Goal: Ask a question

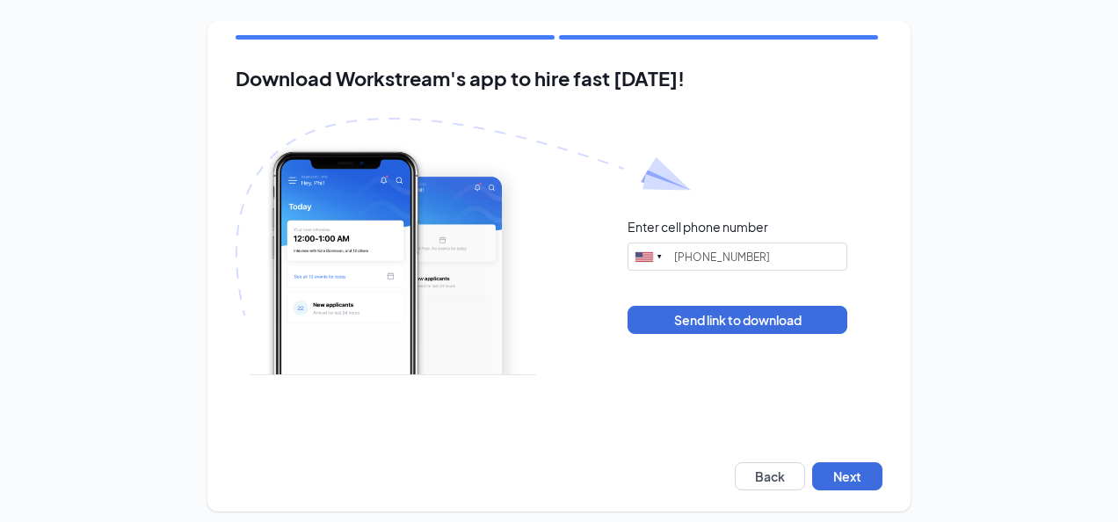
type input "(913) 290-4283"
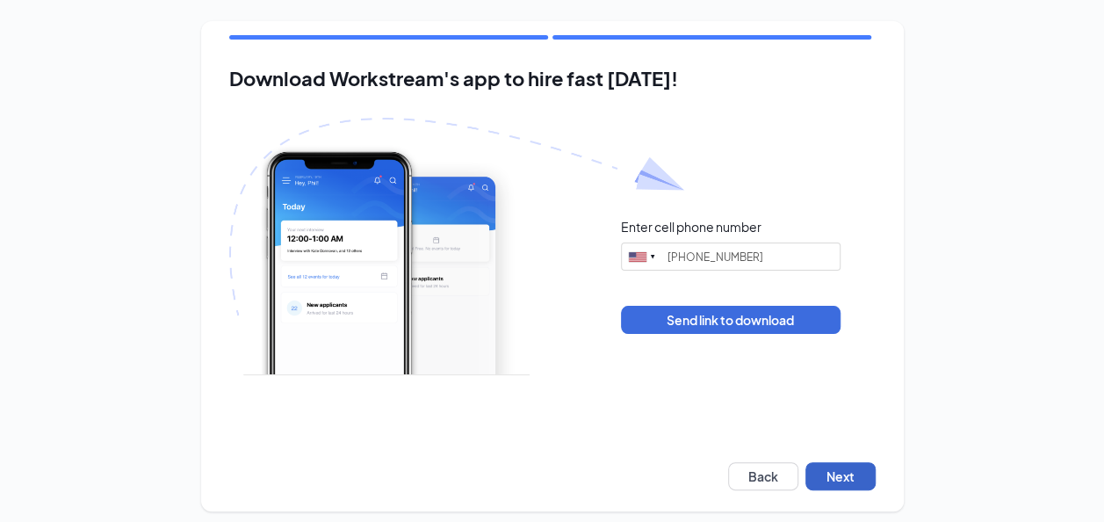
click at [851, 467] on button "Next" at bounding box center [841, 476] width 70 height 28
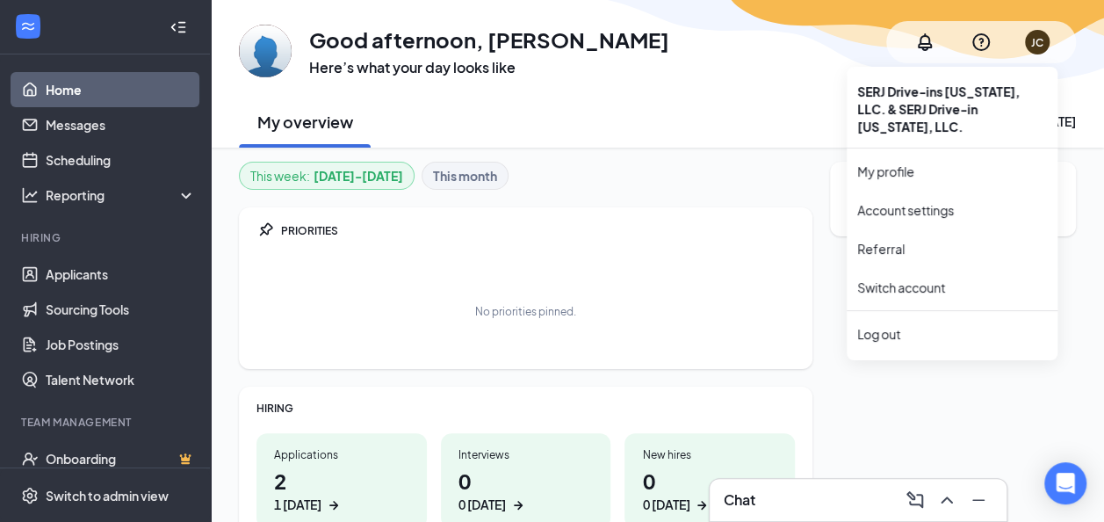
click at [1040, 46] on div "JC" at bounding box center [1038, 42] width 12 height 15
click at [919, 177] on link "My profile" at bounding box center [953, 172] width 190 height 18
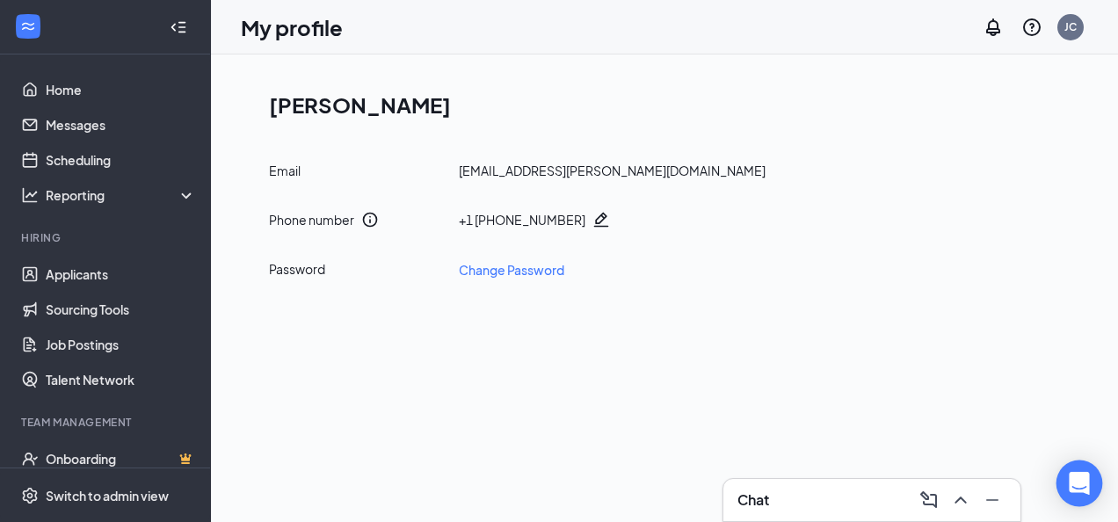
click at [1079, 473] on div "Open Intercom Messenger" at bounding box center [1079, 483] width 47 height 47
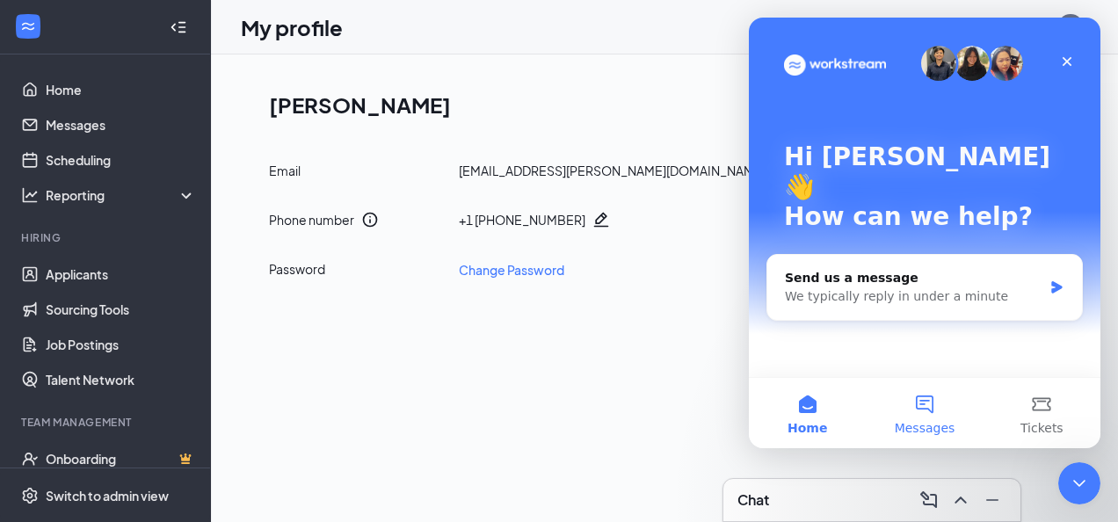
click at [927, 402] on button "Messages" at bounding box center [923, 413] width 117 height 70
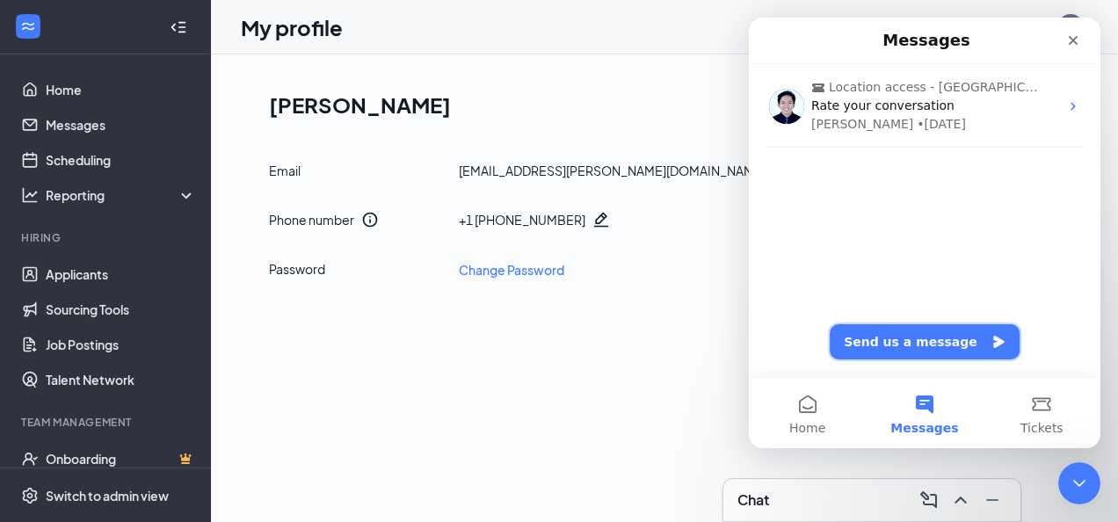
click at [943, 335] on button "Send us a message" at bounding box center [924, 341] width 190 height 35
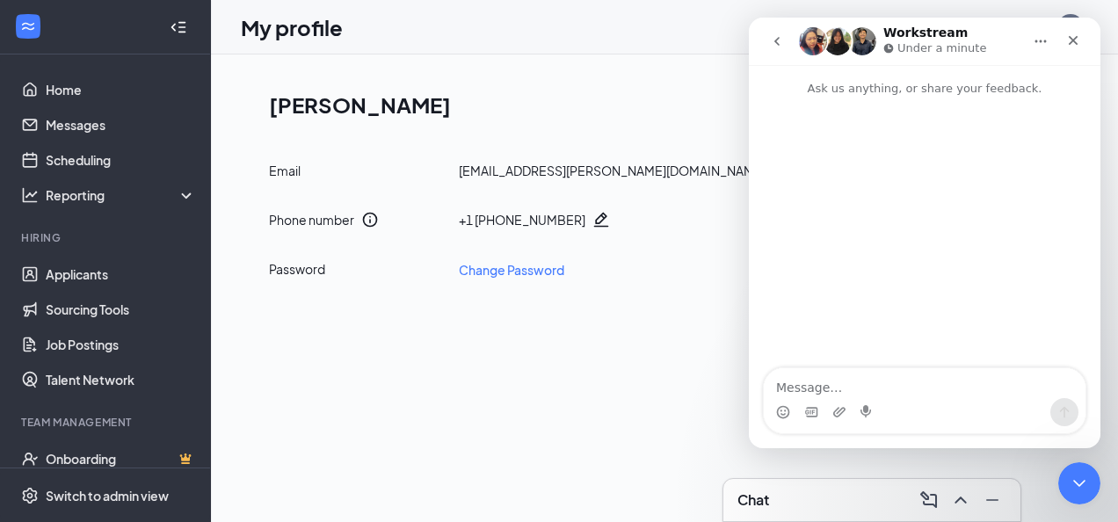
click at [943, 335] on div "Intercom messenger" at bounding box center [924, 234] width 351 height 272
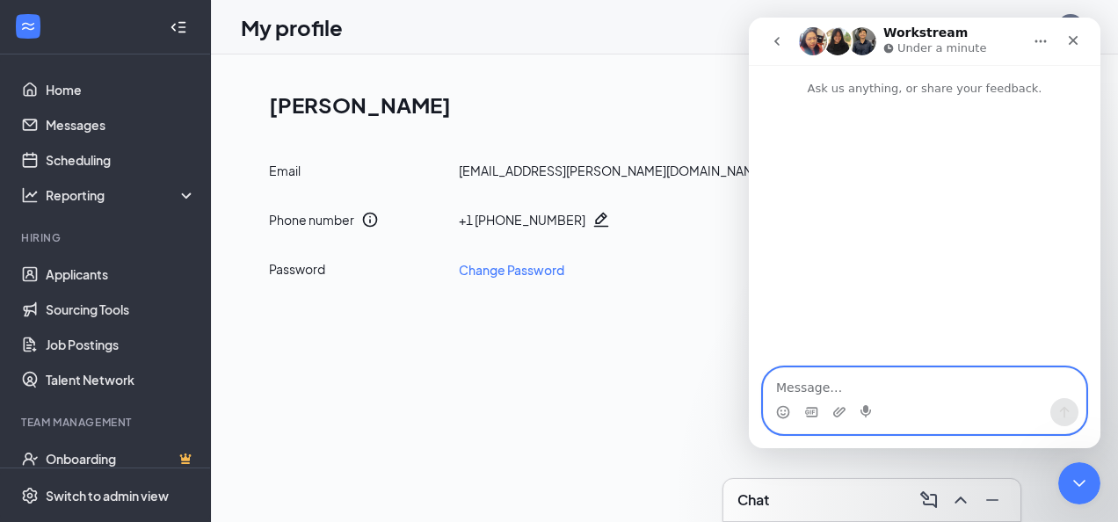
click at [889, 371] on textarea "Message…" at bounding box center [925, 383] width 322 height 30
type textarea "can you tell me my password"
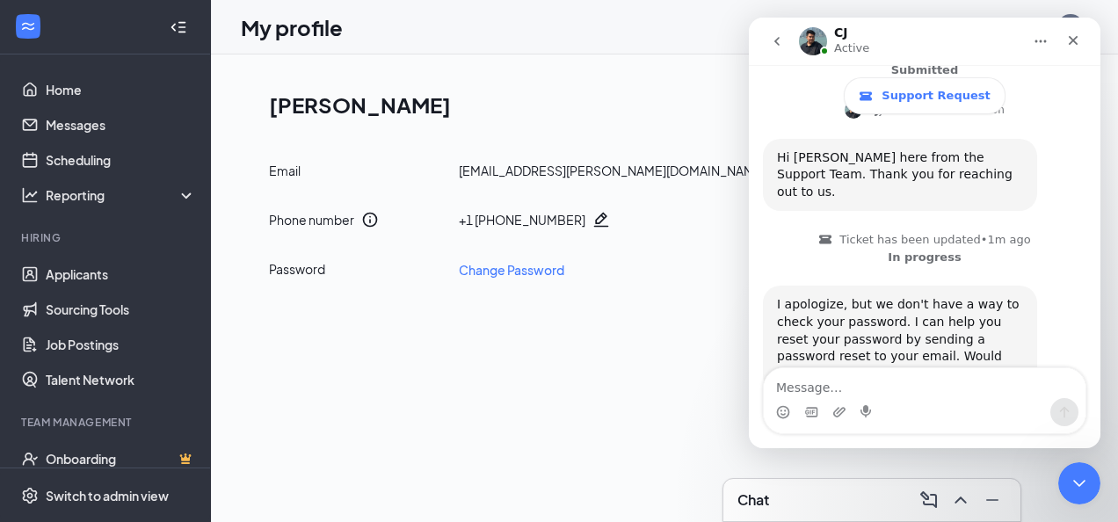
scroll to position [313, 0]
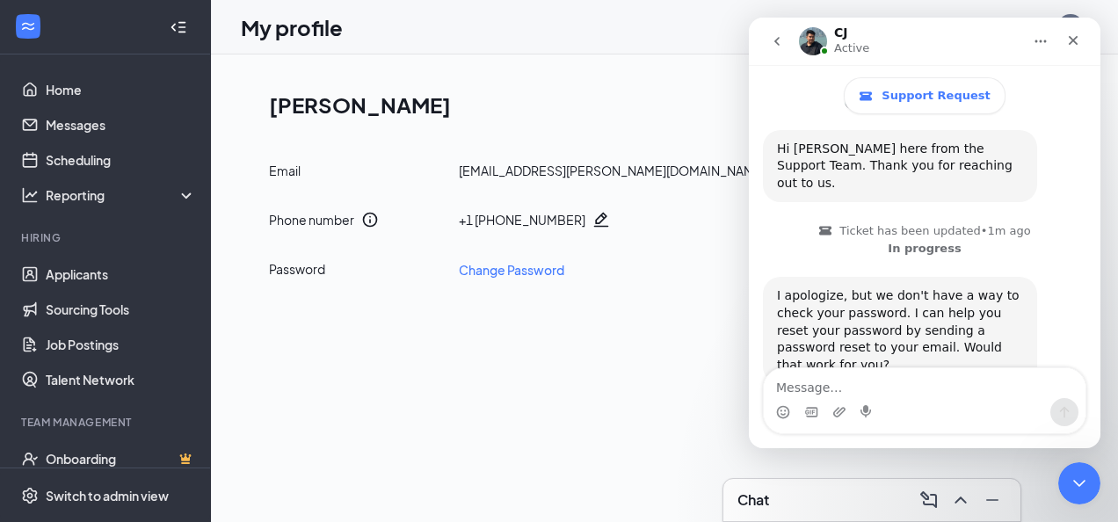
click at [900, 380] on textarea "Message…" at bounding box center [925, 383] width 322 height 30
type textarea "yes"
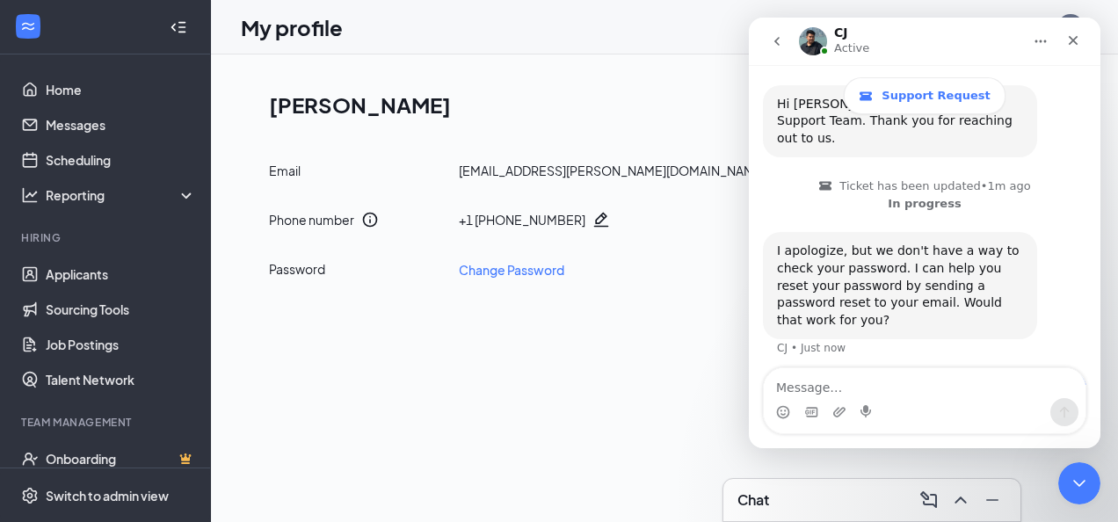
scroll to position [366, 0]
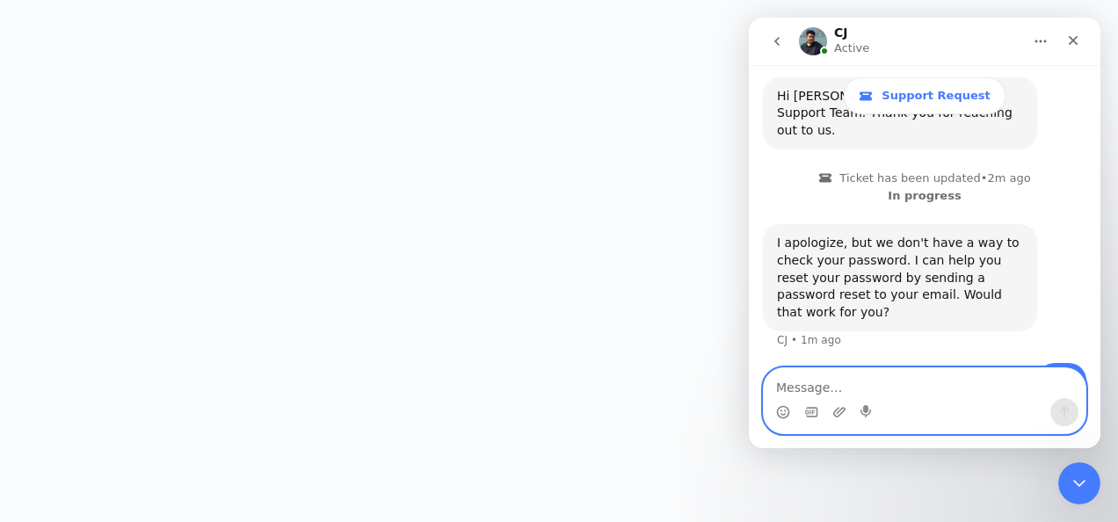
scroll to position [432, 0]
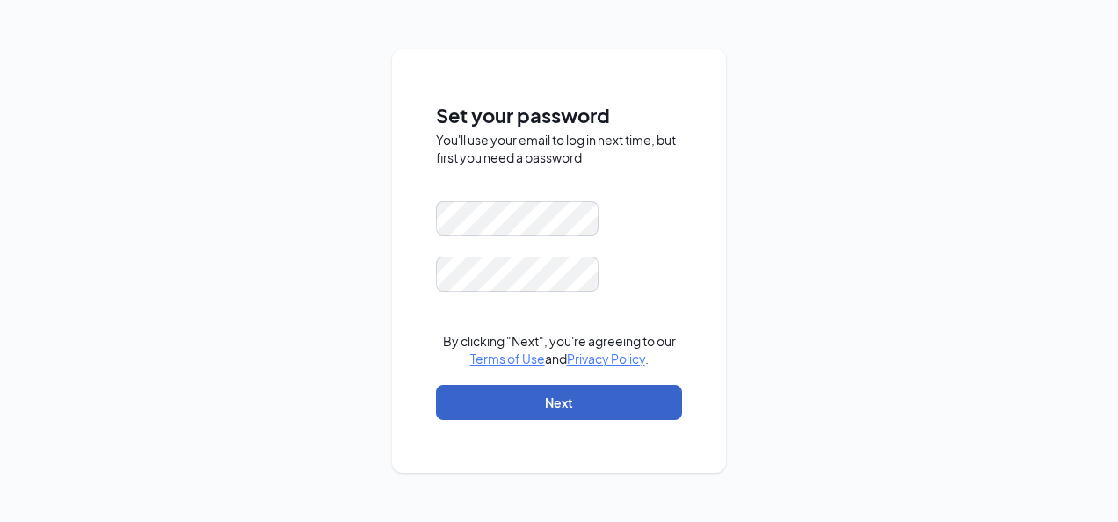
click at [566, 397] on button "Next" at bounding box center [559, 402] width 246 height 35
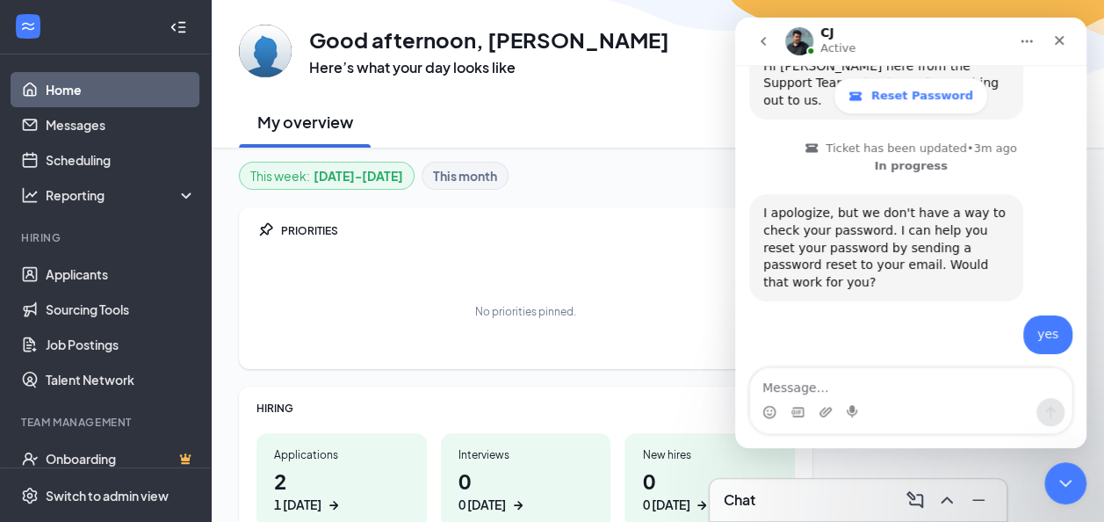
scroll to position [452, 0]
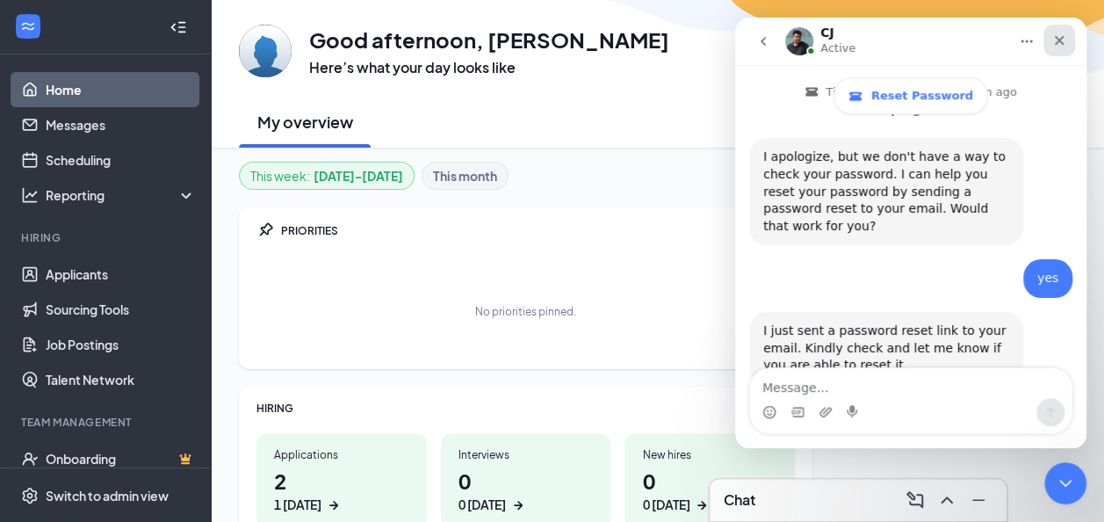
click at [1066, 37] on icon "Close" at bounding box center [1060, 40] width 14 height 14
